Goal: Task Accomplishment & Management: Manage account settings

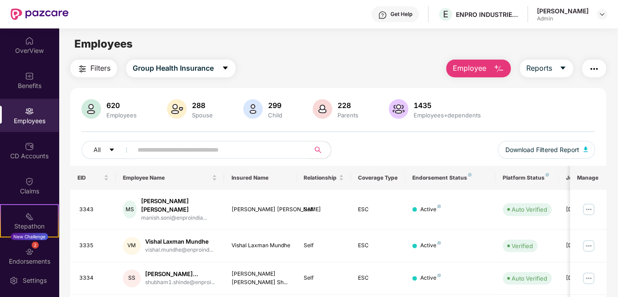
click at [33, 113] on div "Employees" at bounding box center [29, 115] width 59 height 33
click at [217, 151] on input "text" at bounding box center [218, 149] width 160 height 13
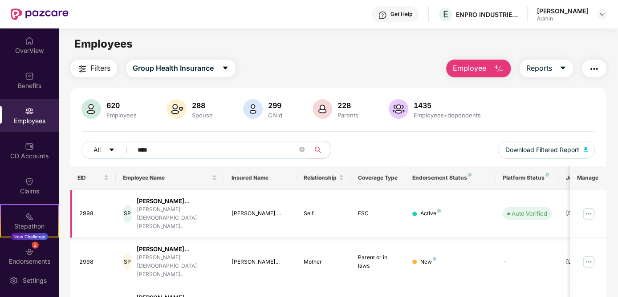
type input "****"
click at [592, 210] on img at bounding box center [589, 214] width 14 height 14
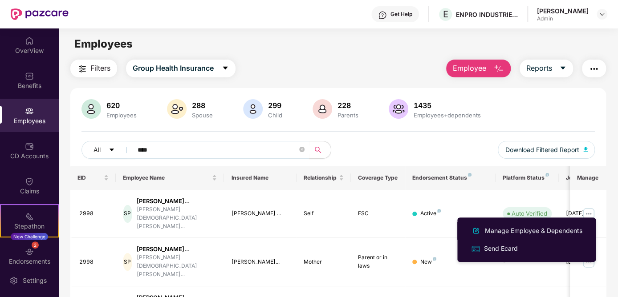
drag, startPoint x: 532, startPoint y: 233, endPoint x: 536, endPoint y: 230, distance: 5.1
click at [533, 232] on div "Manage Employee & Dependents" at bounding box center [533, 231] width 101 height 10
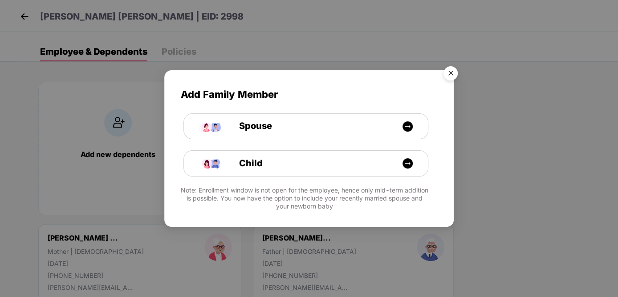
click at [450, 73] on img "Close" at bounding box center [450, 74] width 25 height 25
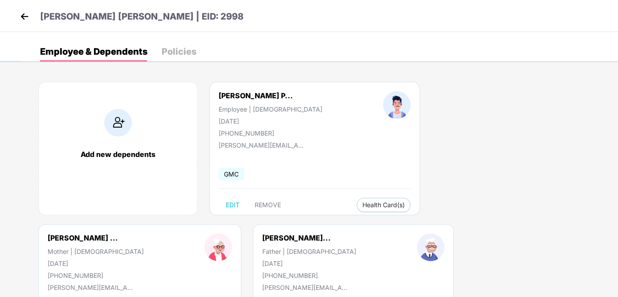
click at [560, 177] on div "Add new dependents [PERSON_NAME] P... Employee | [DEMOGRAPHIC_DATA] [DATE] [PHO…" at bounding box center [319, 225] width 598 height 312
click at [28, 18] on img at bounding box center [24, 16] width 13 height 13
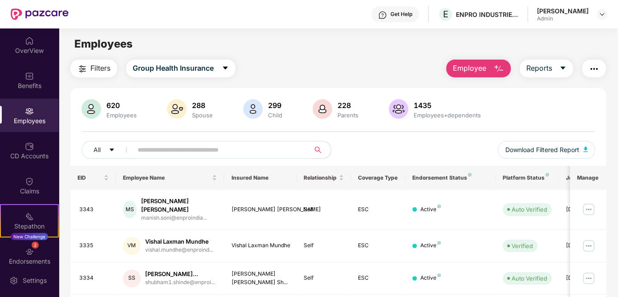
click at [218, 147] on input "text" at bounding box center [218, 149] width 160 height 13
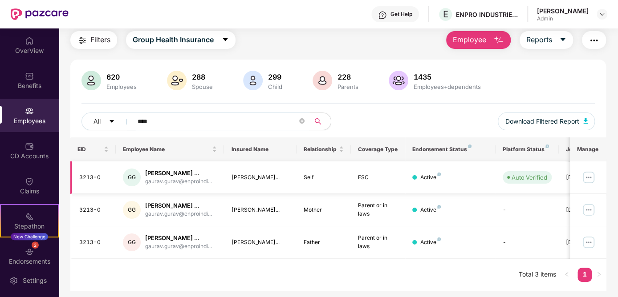
scroll to position [44, 0]
type input "****"
click at [591, 171] on img at bounding box center [589, 178] width 14 height 14
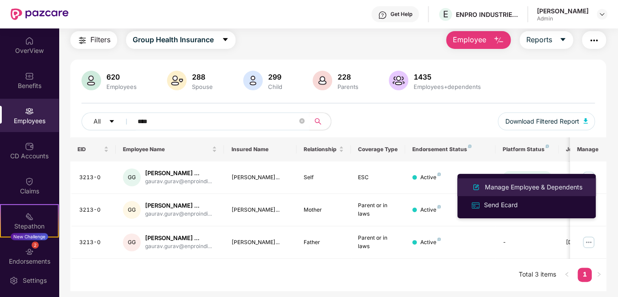
click at [562, 186] on div "Manage Employee & Dependents" at bounding box center [533, 188] width 101 height 10
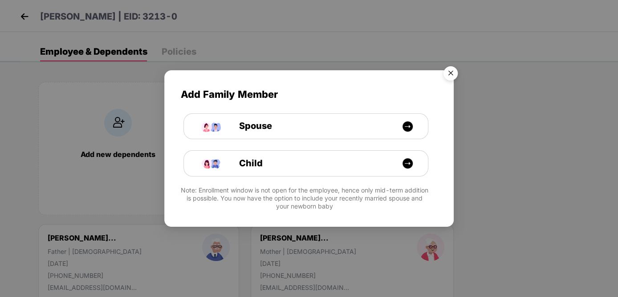
click at [453, 75] on img "Close" at bounding box center [450, 74] width 25 height 25
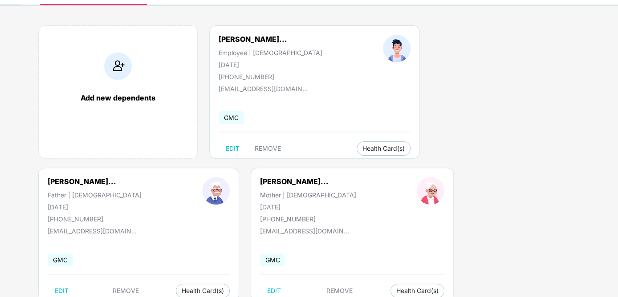
scroll to position [82, 0]
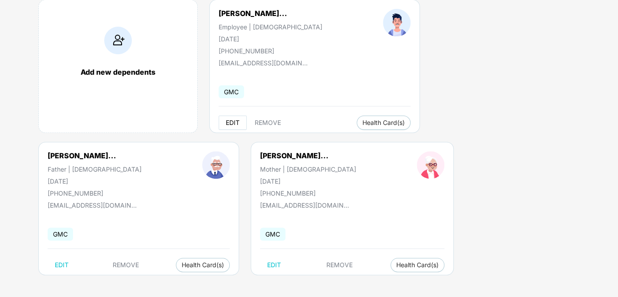
click at [232, 122] on span "EDIT" at bounding box center [233, 122] width 14 height 7
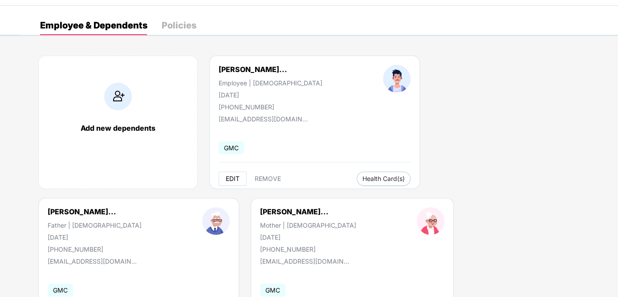
select select "****"
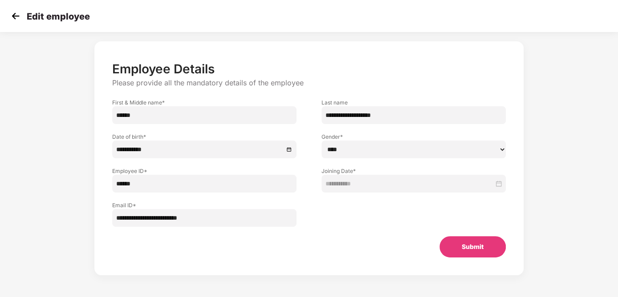
click at [137, 186] on input "******" at bounding box center [204, 184] width 184 height 18
type input "****"
click at [447, 236] on button "Submit" at bounding box center [473, 246] width 66 height 21
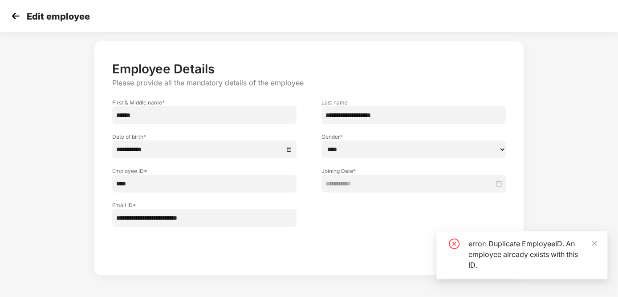
click at [11, 14] on img at bounding box center [15, 15] width 13 height 13
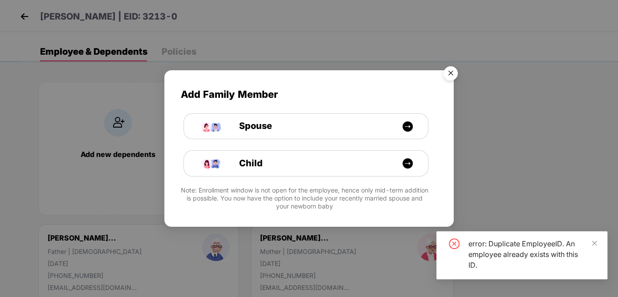
click at [446, 69] on img "Close" at bounding box center [450, 74] width 25 height 25
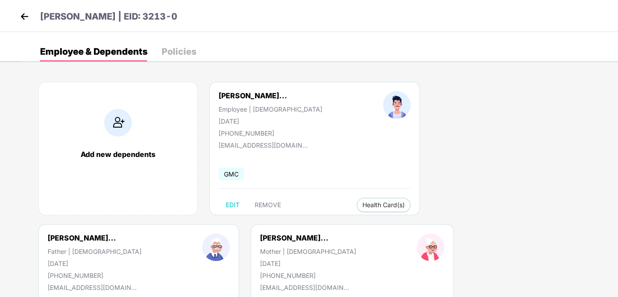
click at [24, 11] on img at bounding box center [24, 16] width 13 height 13
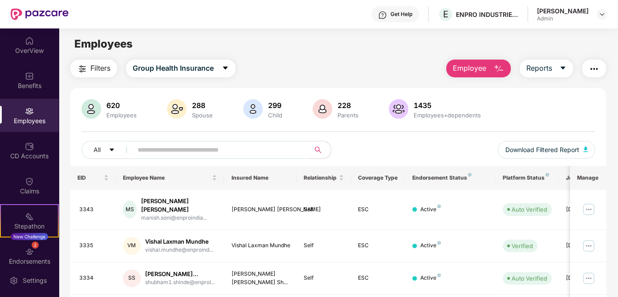
click at [192, 147] on input "text" at bounding box center [218, 149] width 160 height 13
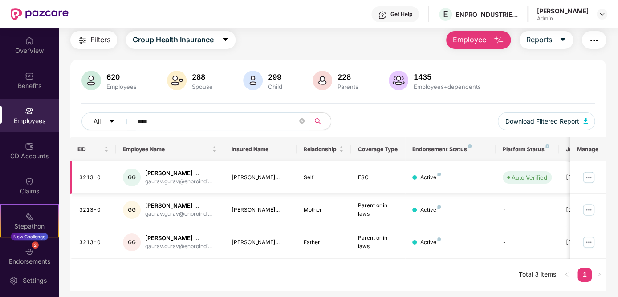
scroll to position [44, 0]
type input "****"
click at [21, 256] on div "2 Endorsements" at bounding box center [29, 256] width 59 height 33
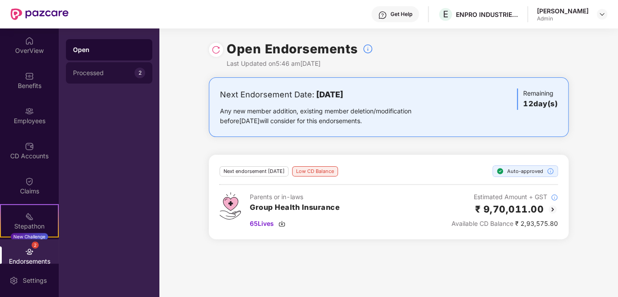
click at [113, 72] on div "Processed" at bounding box center [103, 72] width 61 height 7
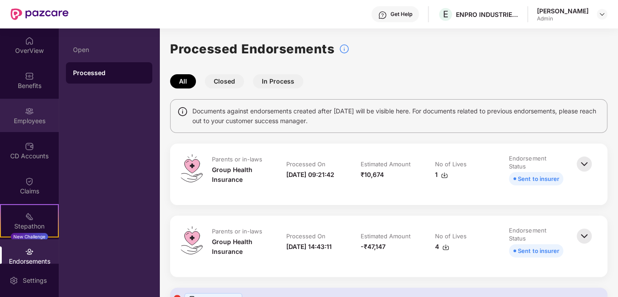
click at [28, 109] on img at bounding box center [29, 111] width 9 height 9
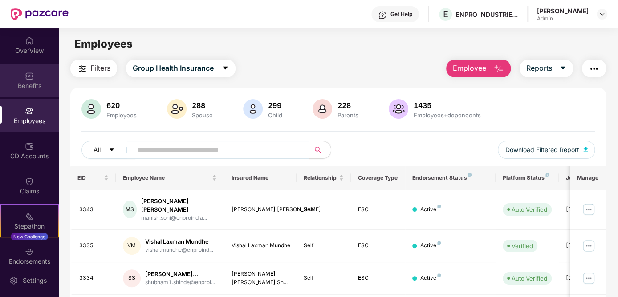
click at [25, 71] on div at bounding box center [29, 75] width 9 height 9
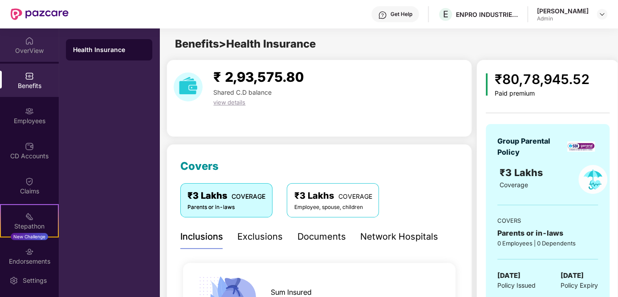
click at [29, 42] on img at bounding box center [29, 41] width 9 height 9
